Goal: Task Accomplishment & Management: Use online tool/utility

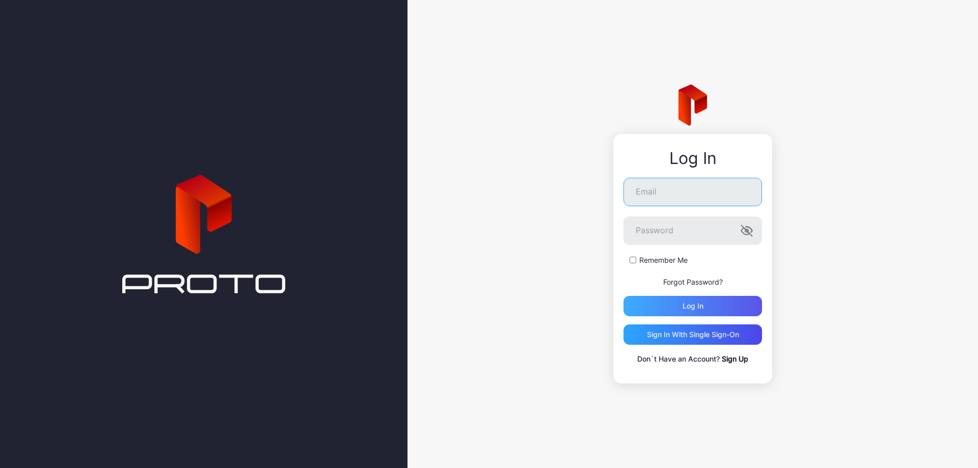
type input "**********"
click at [726, 309] on div "Log in" at bounding box center [693, 306] width 139 height 20
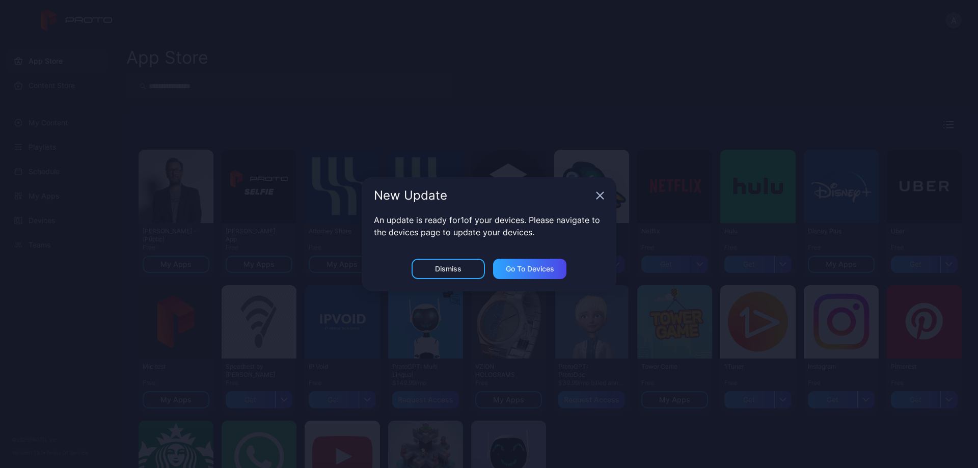
click at [599, 194] on icon "button" at bounding box center [600, 195] width 7 height 7
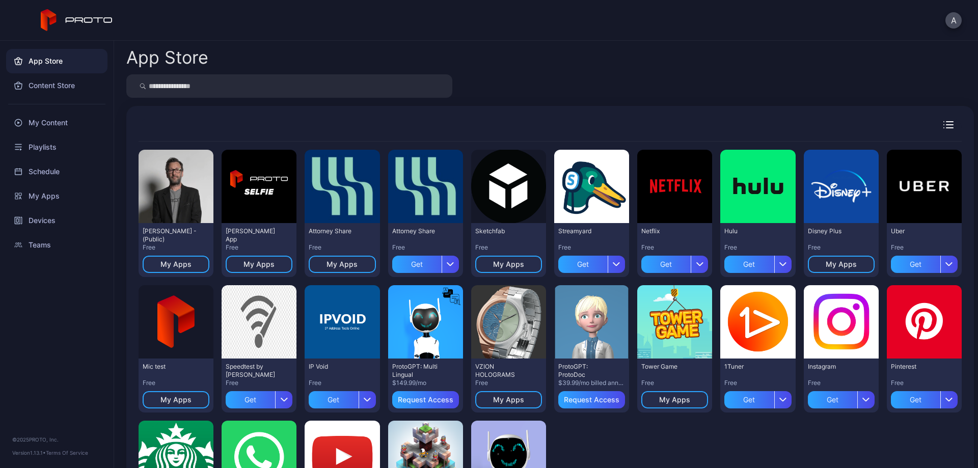
click at [960, 8] on div "A" at bounding box center [489, 20] width 978 height 41
click at [957, 16] on button "A" at bounding box center [954, 20] width 16 height 16
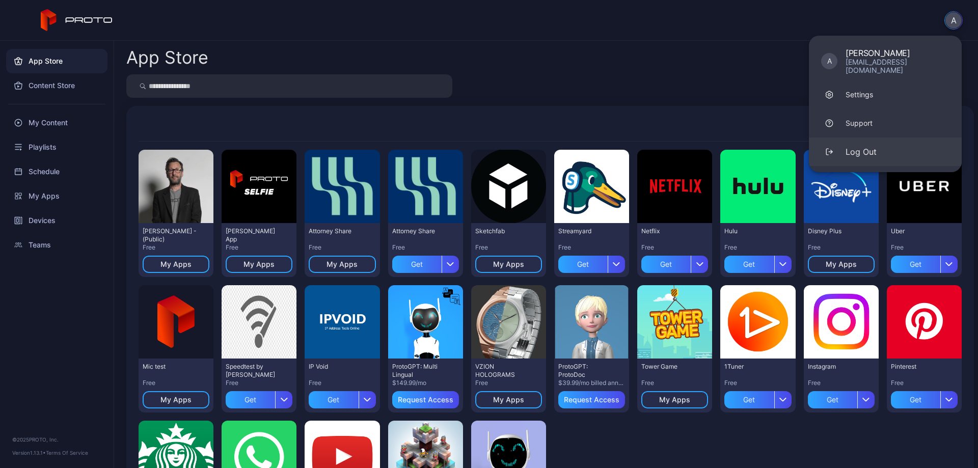
click at [869, 146] on div "Log Out" at bounding box center [861, 152] width 31 height 12
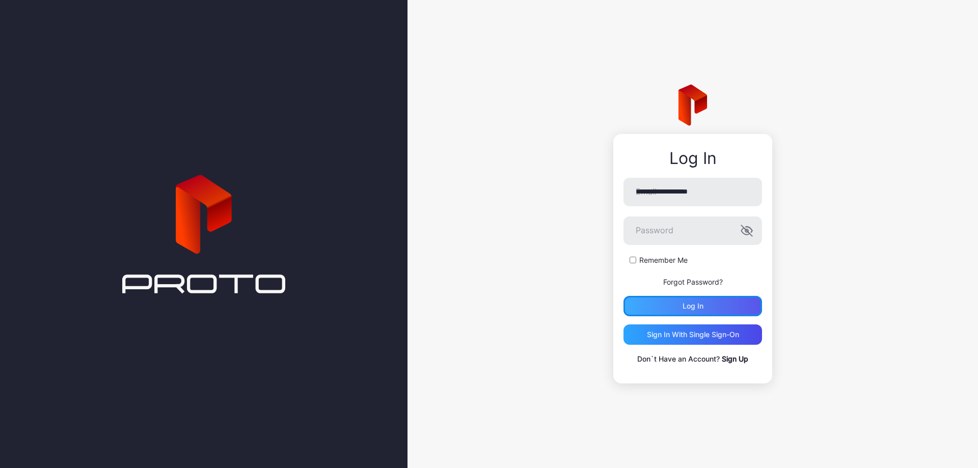
click at [707, 303] on div "Log in" at bounding box center [693, 306] width 139 height 20
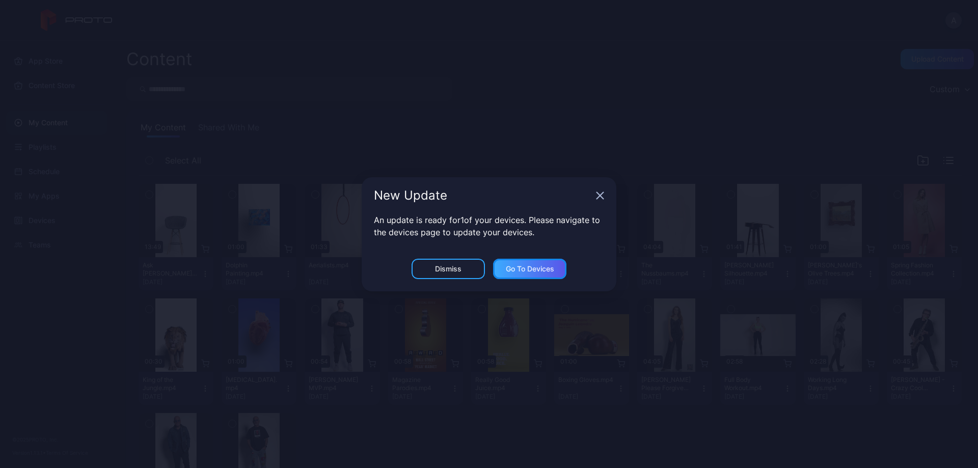
click at [542, 268] on div "Go to devices" at bounding box center [530, 269] width 48 height 8
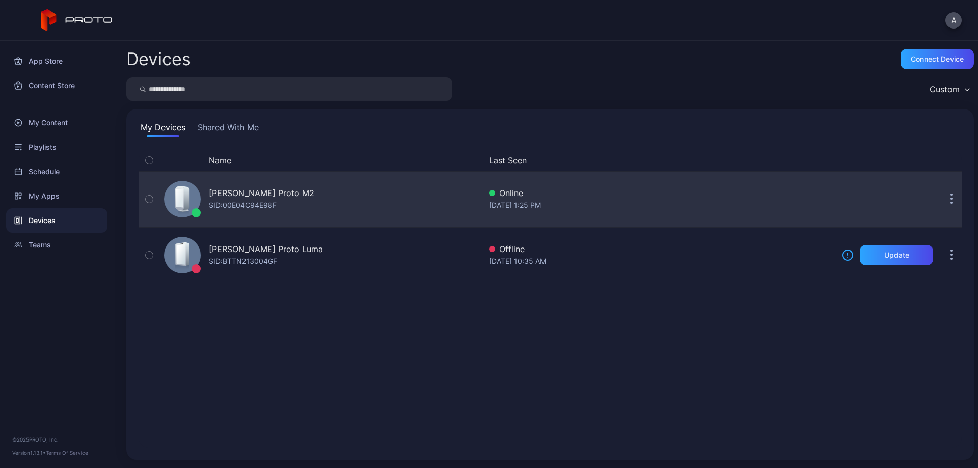
click at [345, 204] on div "[PERSON_NAME] Proto M2 SID: 00E04C94E98F" at bounding box center [320, 199] width 321 height 51
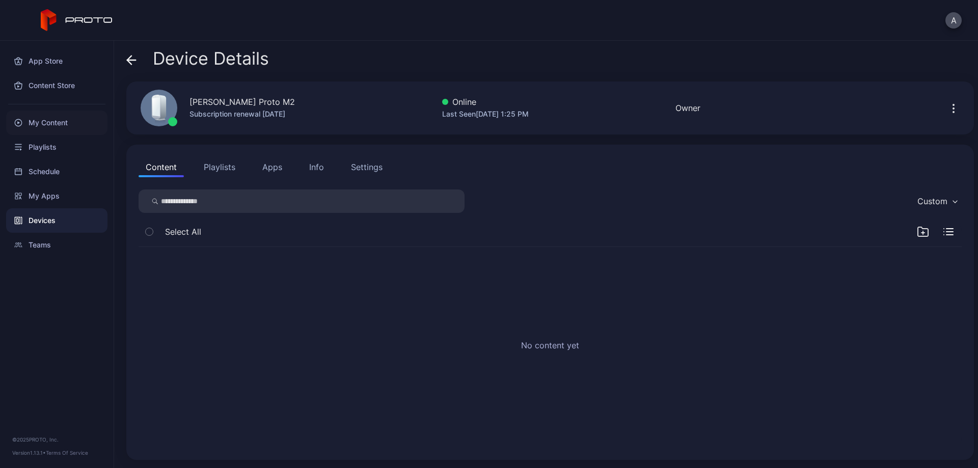
click at [55, 121] on div "My Content" at bounding box center [56, 123] width 101 height 24
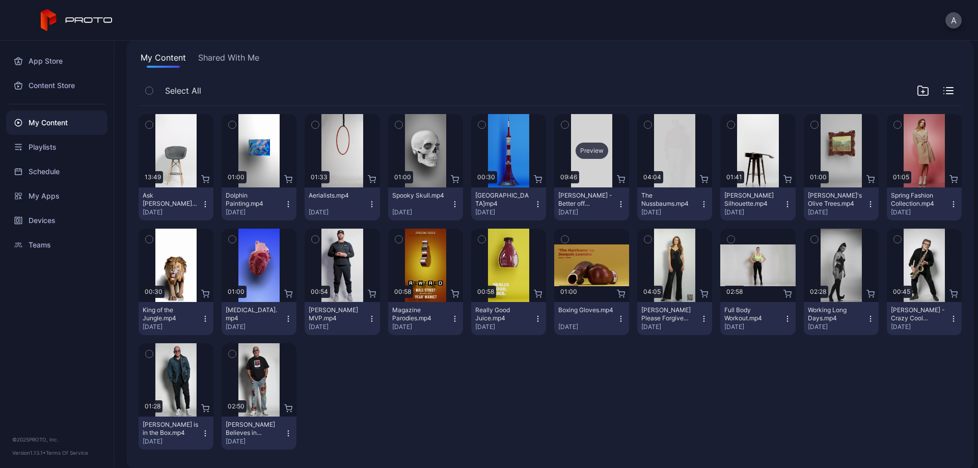
scroll to position [80, 0]
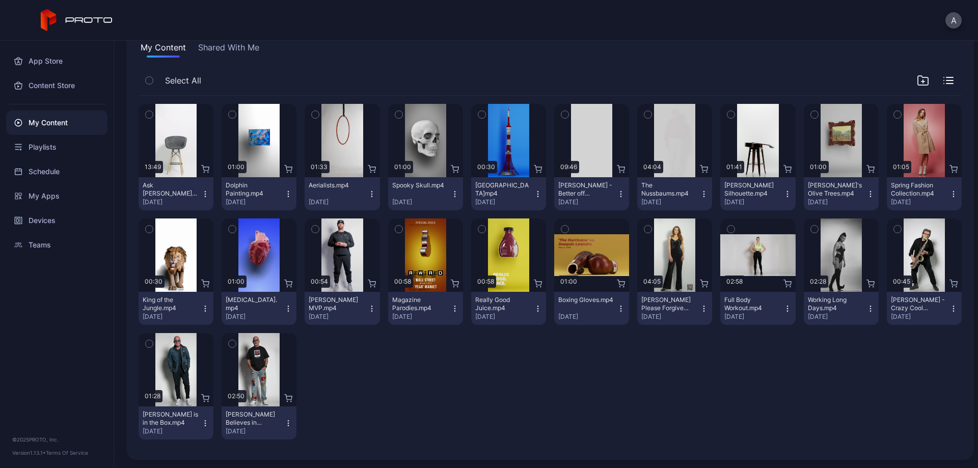
click at [237, 414] on div "[PERSON_NAME] Believes in Proto.mp4" at bounding box center [254, 419] width 56 height 16
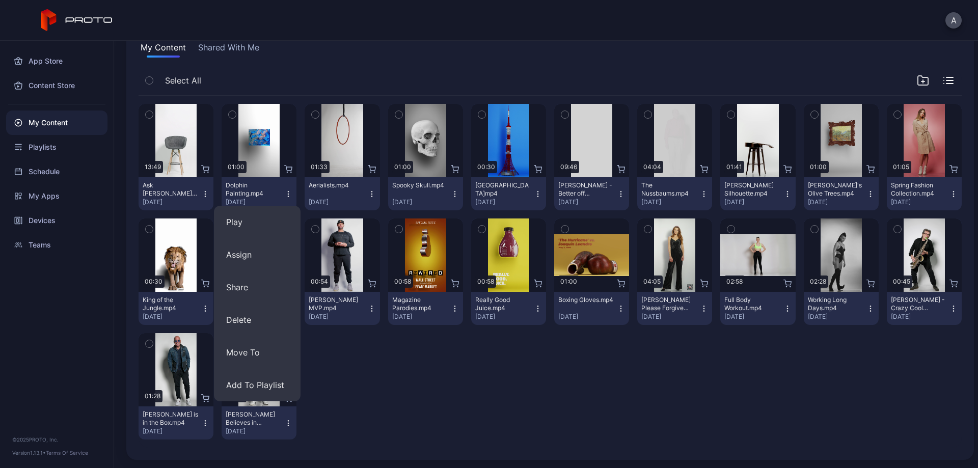
click at [255, 420] on div "[PERSON_NAME] Believes in Proto.mp4" at bounding box center [254, 419] width 56 height 16
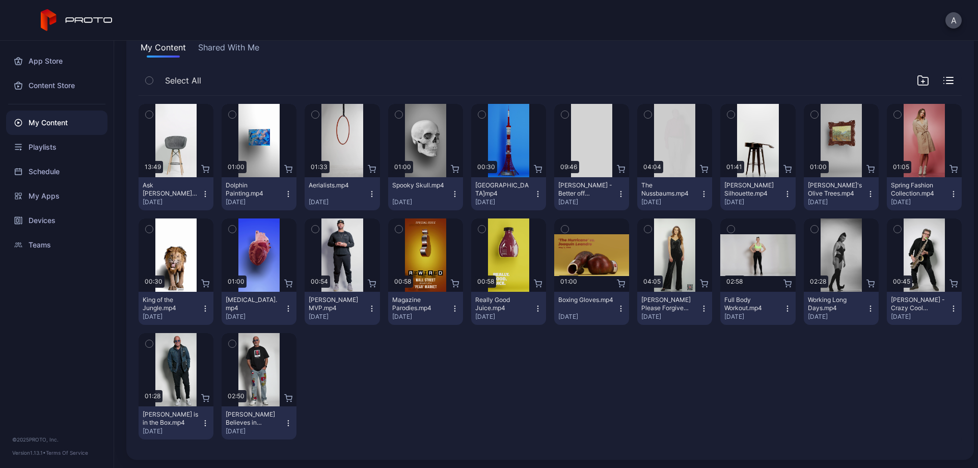
click at [289, 419] on icon "button" at bounding box center [288, 423] width 8 height 8
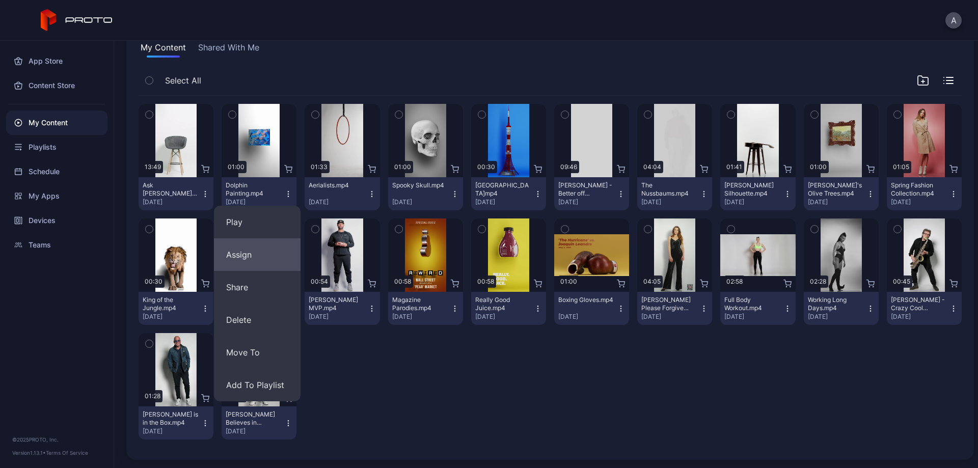
click at [255, 256] on button "Assign" at bounding box center [257, 254] width 87 height 33
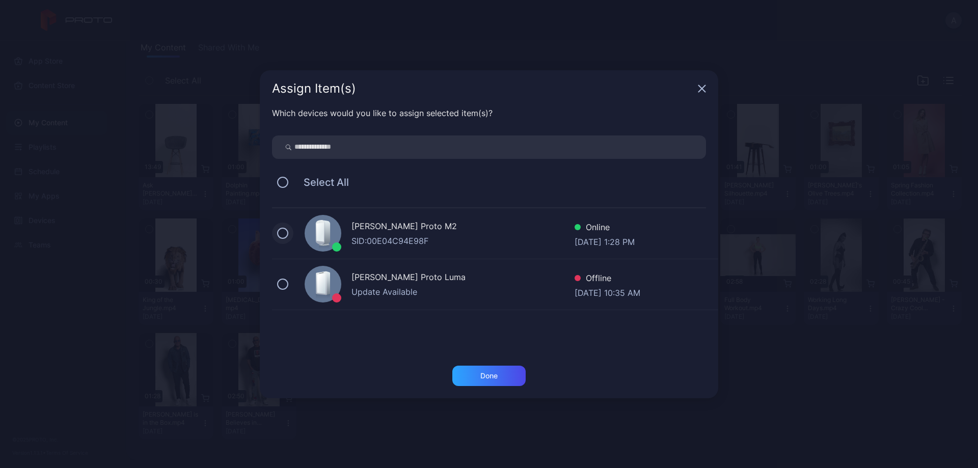
click at [282, 233] on button at bounding box center [282, 233] width 11 height 11
click at [488, 374] on div "Done" at bounding box center [488, 376] width 17 height 8
